Goal: Information Seeking & Learning: Learn about a topic

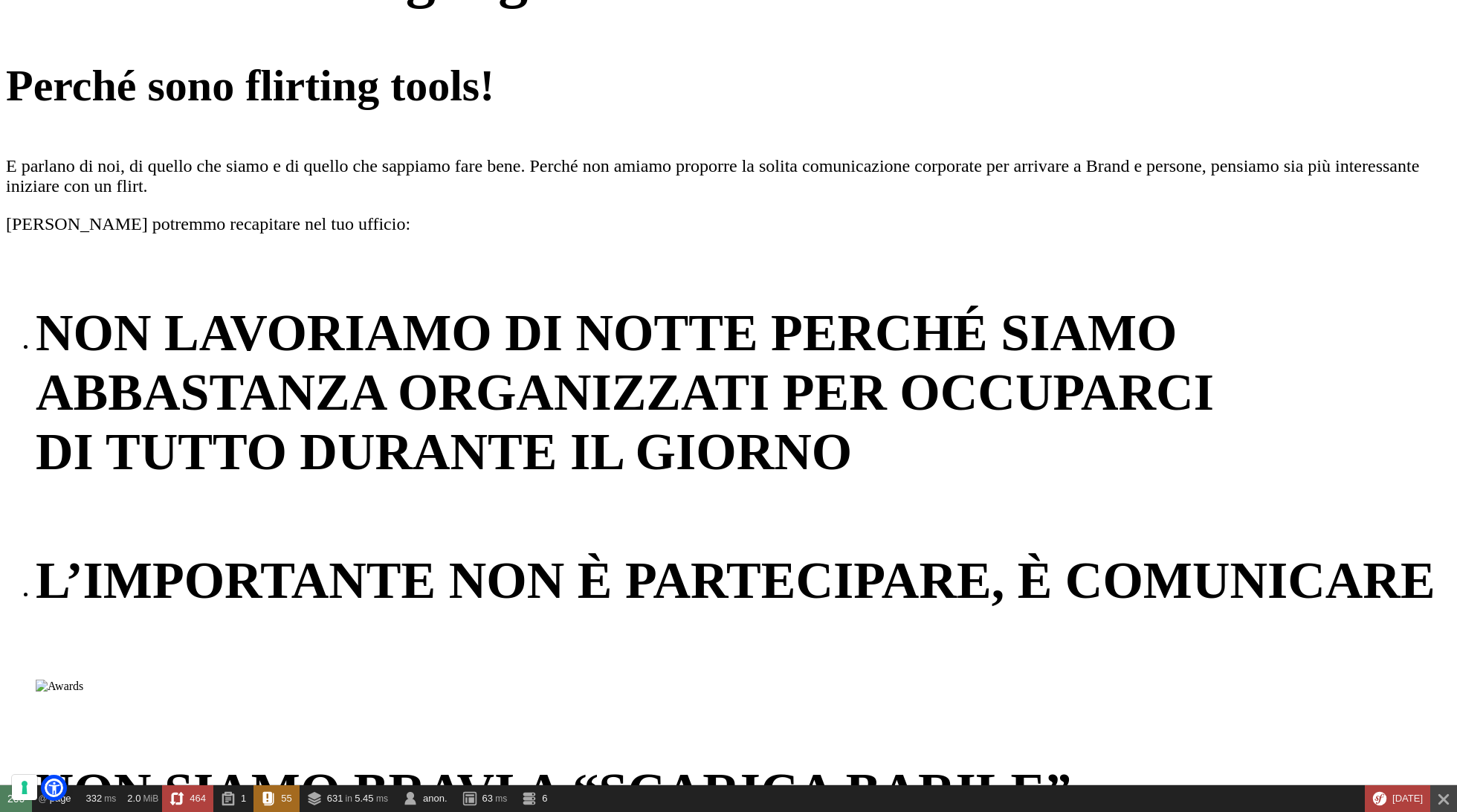
scroll to position [4432, 0]
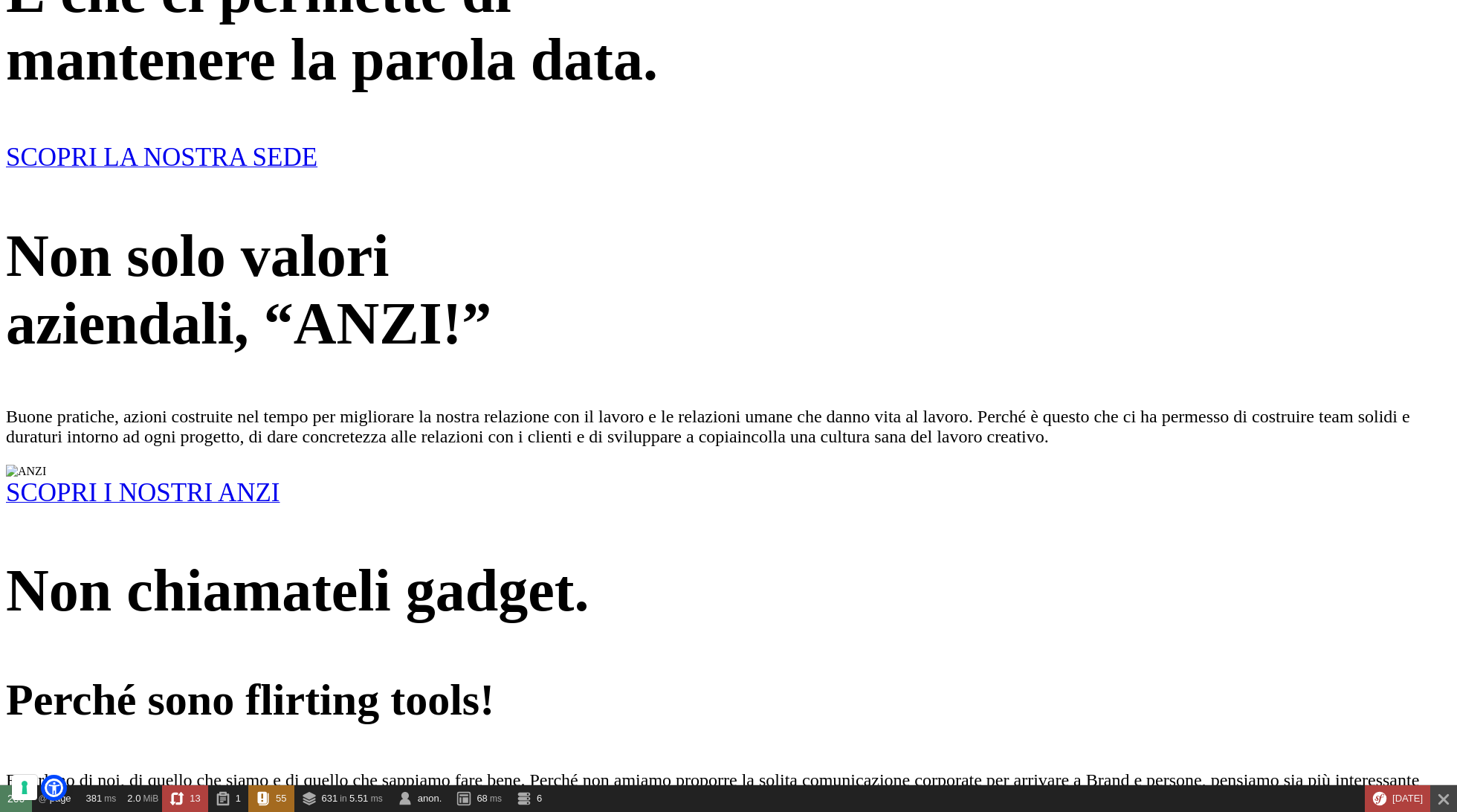
scroll to position [3817, 0]
